Goal: Task Accomplishment & Management: Manage account settings

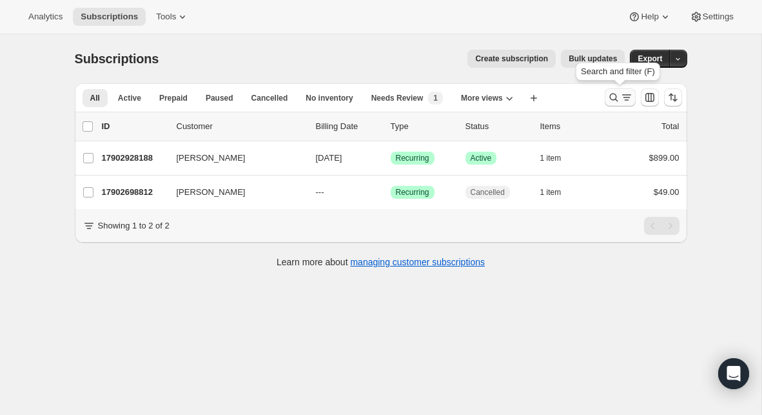
click at [622, 95] on icon "Search and filter results" at bounding box center [626, 97] width 13 height 13
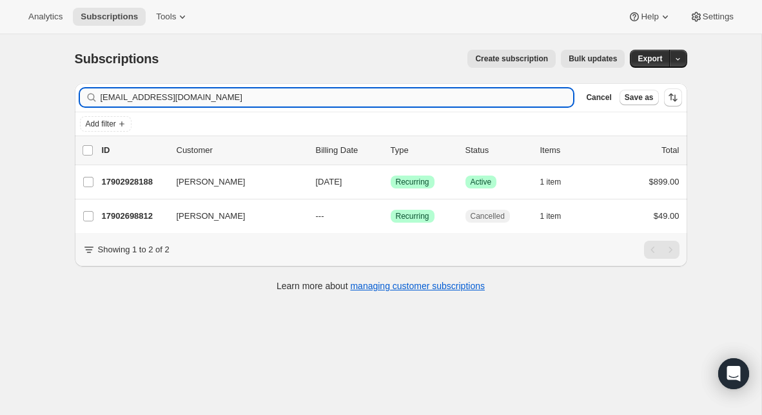
click at [453, 93] on input "[EMAIL_ADDRESS][DOMAIN_NAME]" at bounding box center [337, 97] width 473 height 18
type input "v"
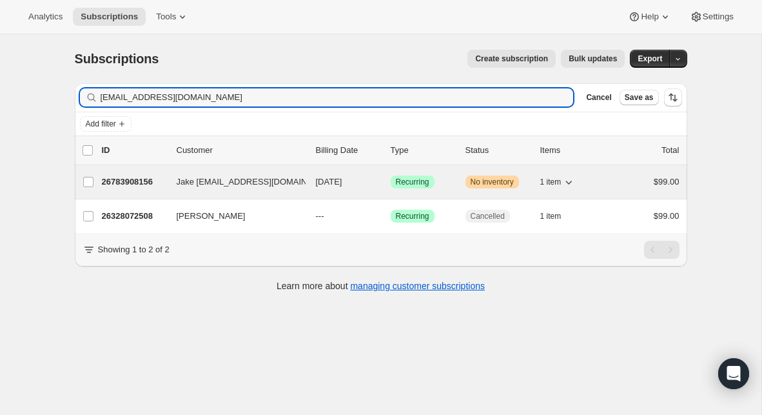
type input "[EMAIL_ADDRESS][DOMAIN_NAME]"
click at [132, 180] on p "26783908156" at bounding box center [134, 181] width 64 height 13
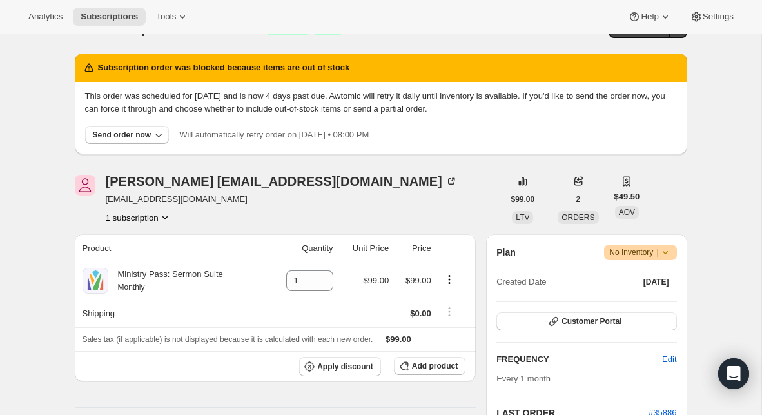
scroll to position [26, 0]
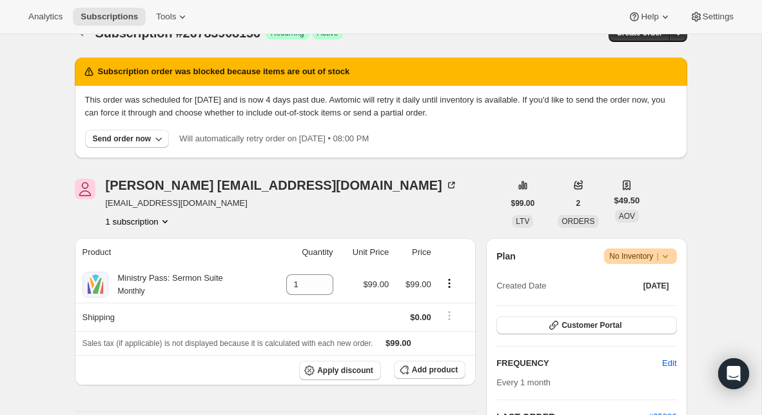
click at [671, 259] on span "Warning No Inventory |" at bounding box center [640, 255] width 72 height 15
click at [650, 298] on span "Cancel subscription" at bounding box center [636, 303] width 73 height 10
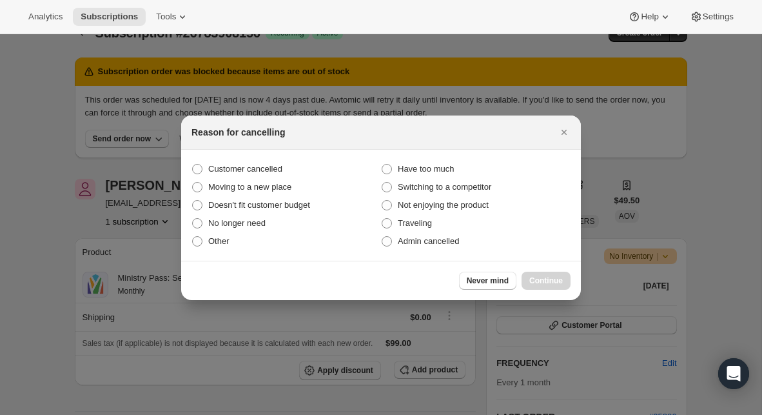
scroll to position [0, 0]
click at [249, 164] on span "Customer cancelled" at bounding box center [245, 169] width 74 height 10
click at [193, 164] on input "Customer cancelled" at bounding box center [192, 164] width 1 height 1
radio input "true"
click at [540, 277] on span "Continue" at bounding box center [546, 280] width 34 height 10
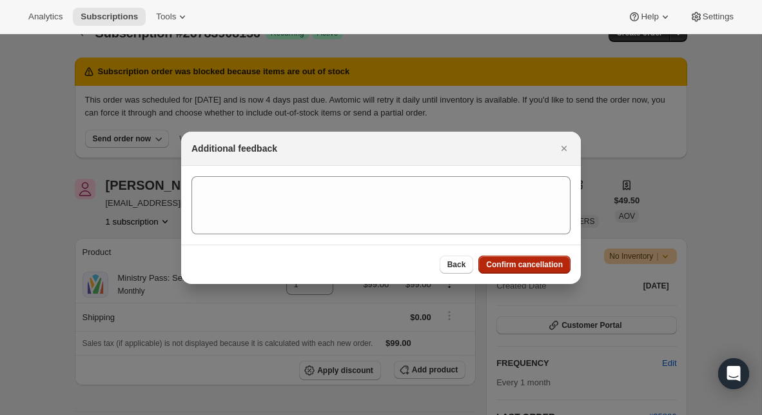
click at [520, 269] on button "Confirm cancellation" at bounding box center [524, 264] width 92 height 18
